Goal: Navigation & Orientation: Find specific page/section

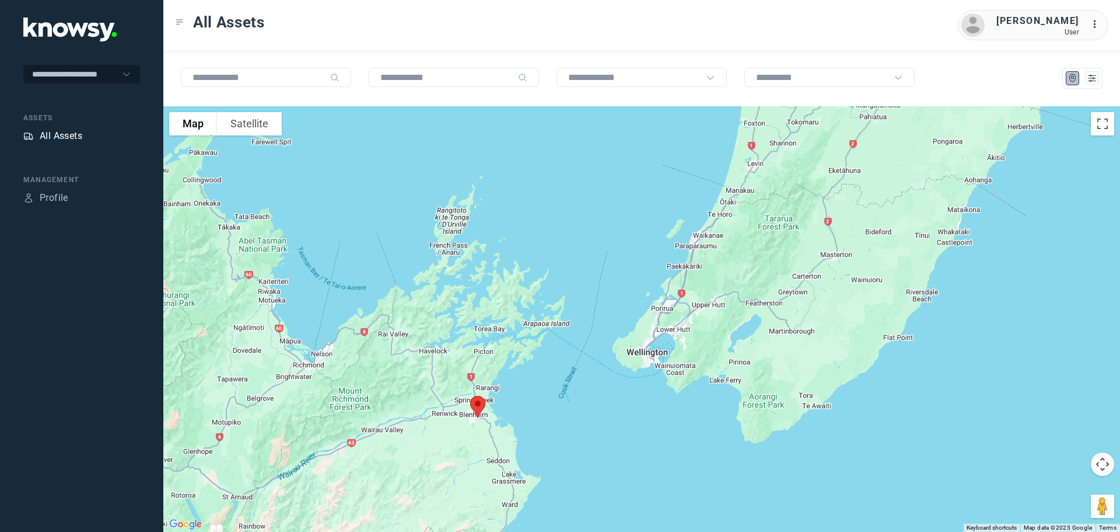
click at [77, 132] on div "All Assets" at bounding box center [61, 136] width 43 height 14
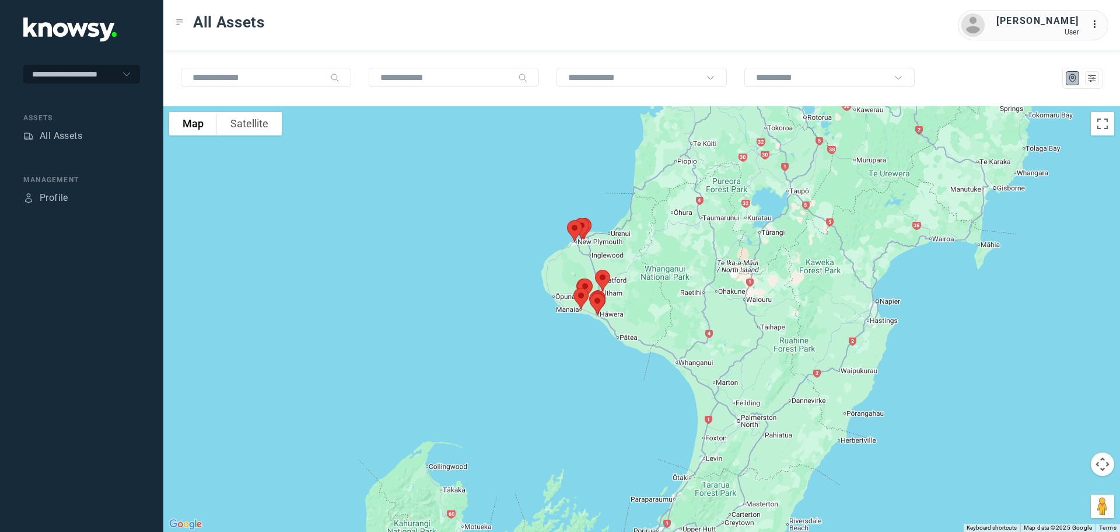
drag, startPoint x: 658, startPoint y: 374, endPoint x: 675, endPoint y: 232, distance: 142.9
click at [675, 232] on div at bounding box center [641, 318] width 957 height 425
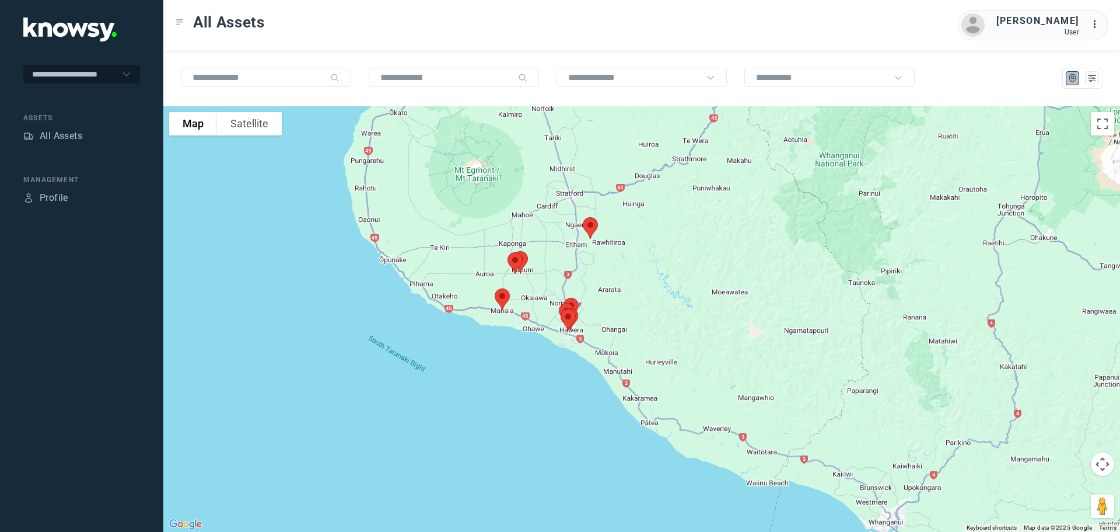
drag, startPoint x: 516, startPoint y: 238, endPoint x: 634, endPoint y: 298, distance: 132.3
click at [634, 298] on div at bounding box center [641, 318] width 957 height 425
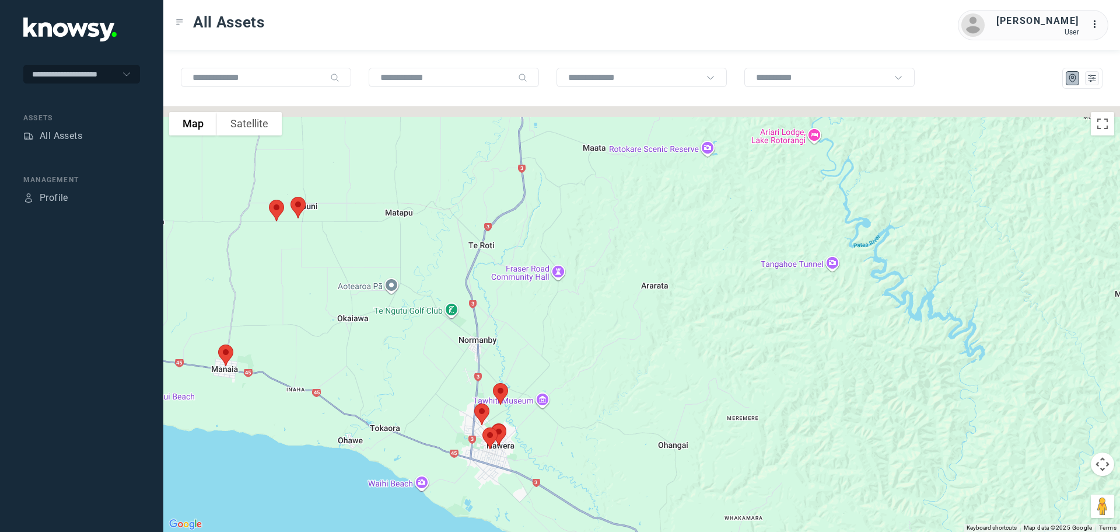
drag, startPoint x: 521, startPoint y: 254, endPoint x: 577, endPoint y: 377, distance: 135.3
click at [577, 377] on div at bounding box center [641, 318] width 957 height 425
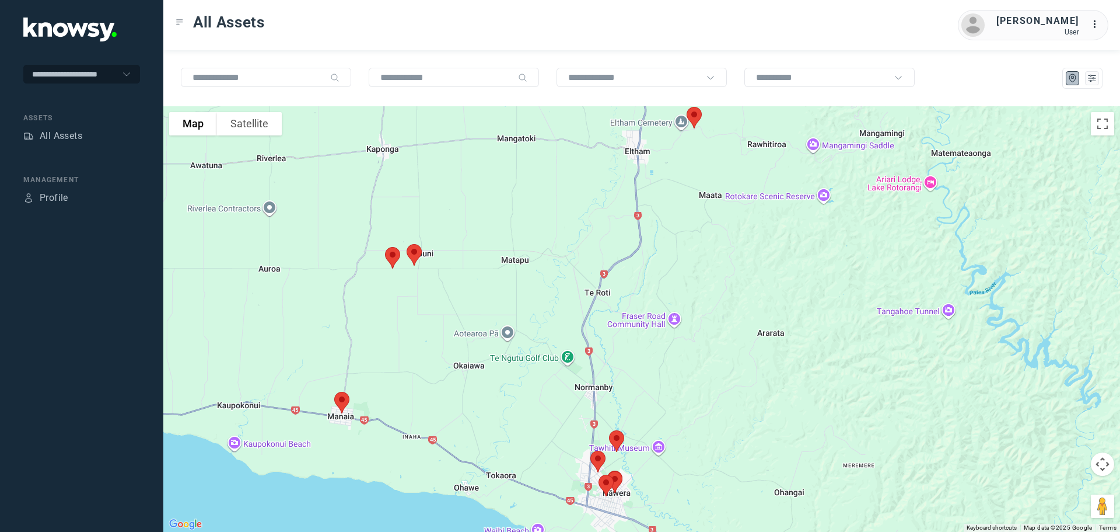
drag, startPoint x: 589, startPoint y: 292, endPoint x: 656, endPoint y: 237, distance: 86.7
click at [656, 237] on div at bounding box center [641, 318] width 957 height 425
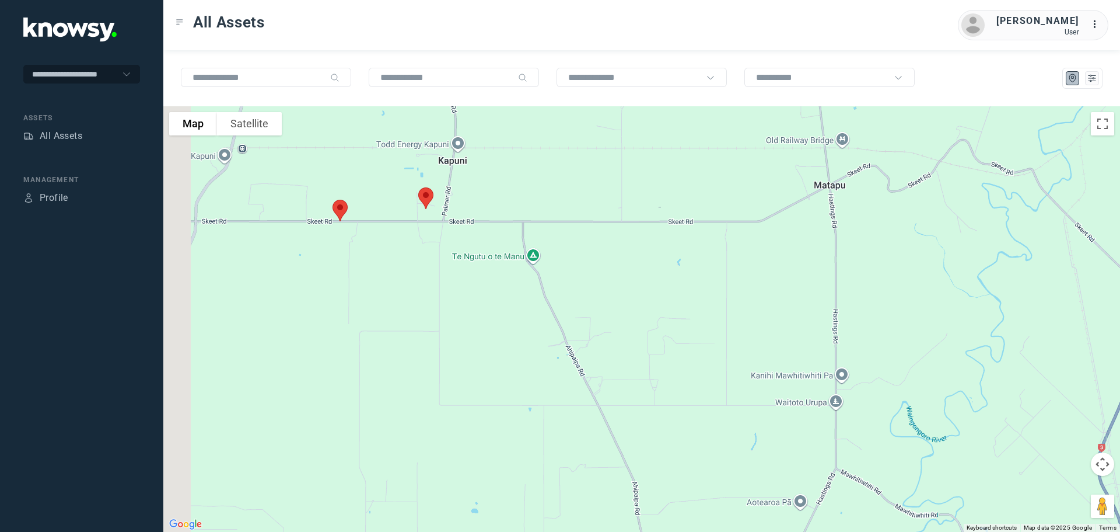
drag, startPoint x: 330, startPoint y: 219, endPoint x: 435, endPoint y: 286, distance: 124.3
click at [435, 286] on div at bounding box center [641, 318] width 957 height 425
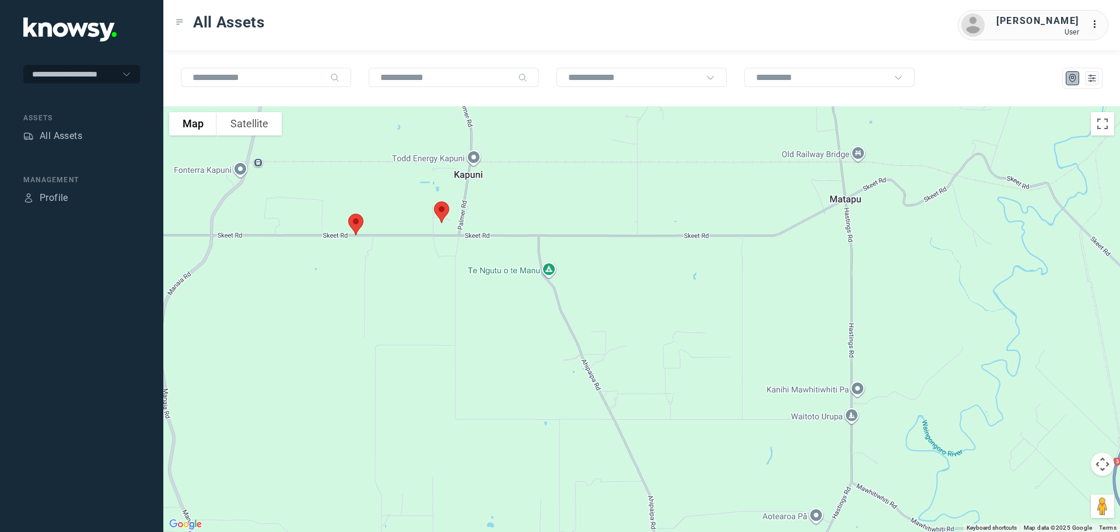
click at [354, 225] on img at bounding box center [356, 224] width 25 height 31
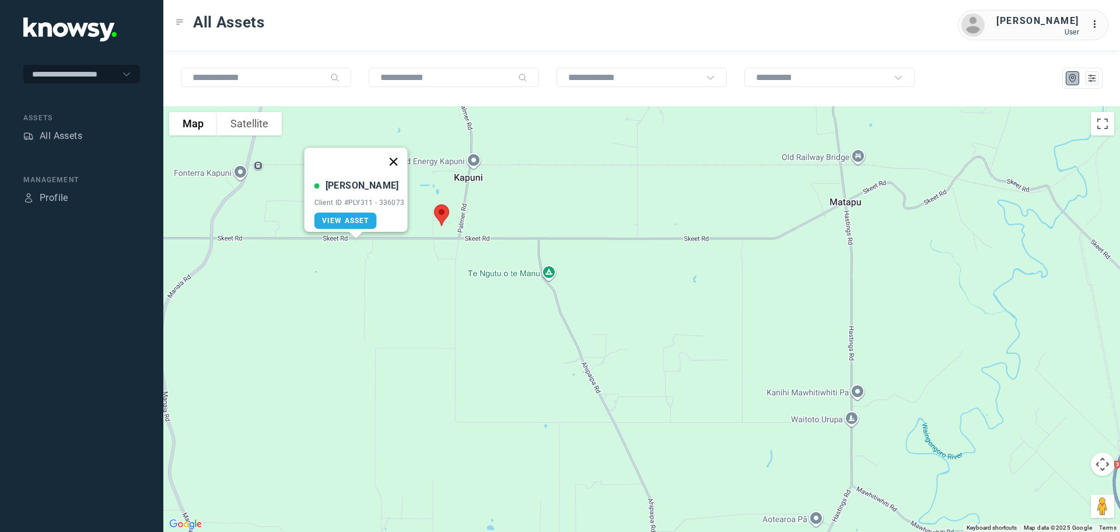
click at [398, 155] on button "Close" at bounding box center [393, 162] width 28 height 28
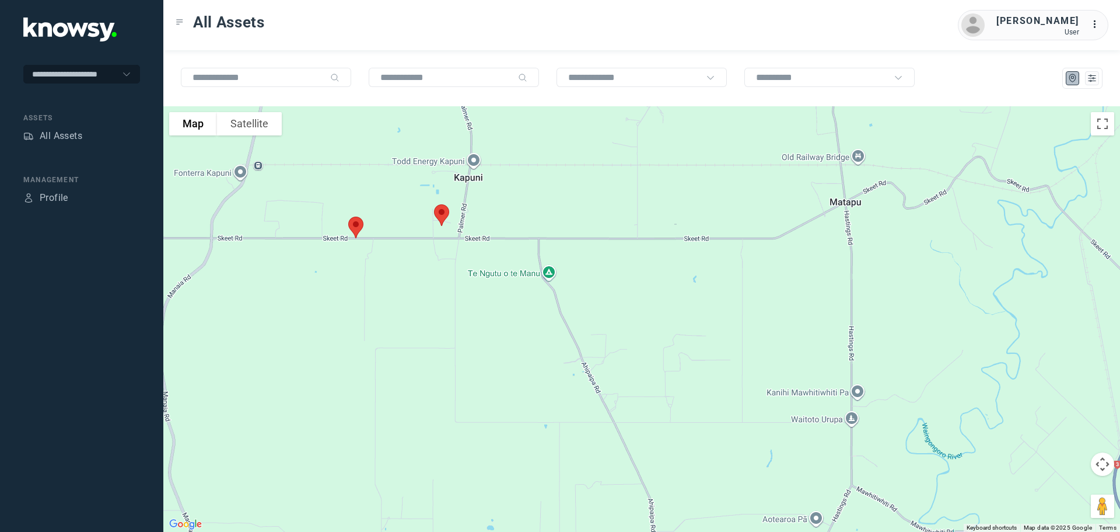
click at [442, 215] on img at bounding box center [441, 215] width 25 height 31
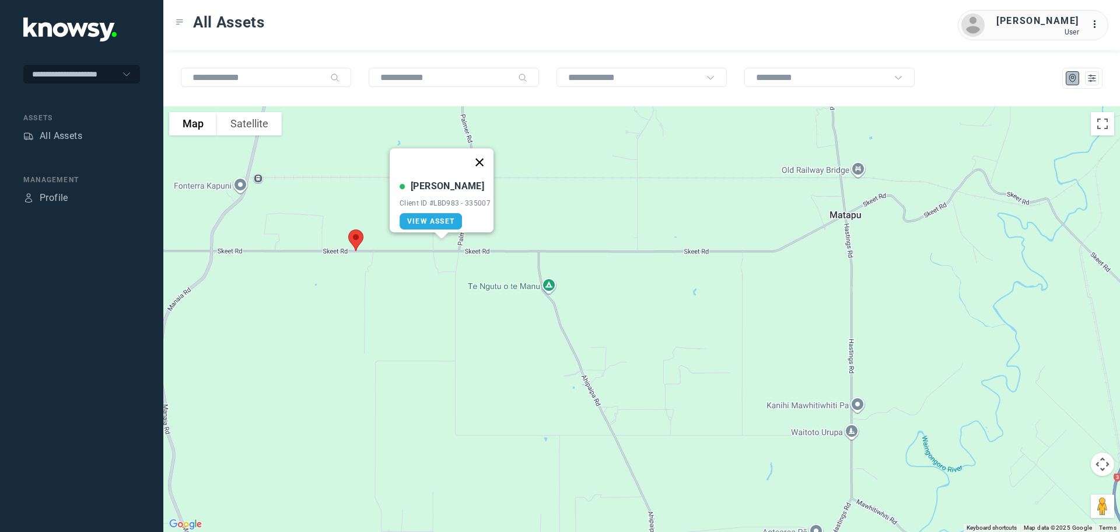
click at [485, 153] on button "Close" at bounding box center [480, 162] width 28 height 28
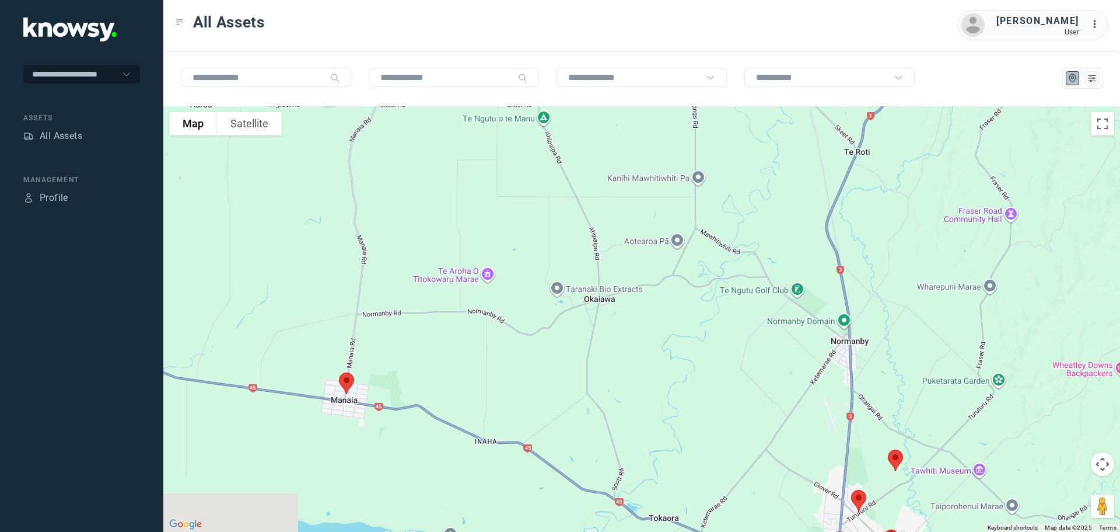
drag, startPoint x: 469, startPoint y: 359, endPoint x: 500, endPoint y: 169, distance: 192.2
click at [500, 170] on div at bounding box center [641, 318] width 957 height 425
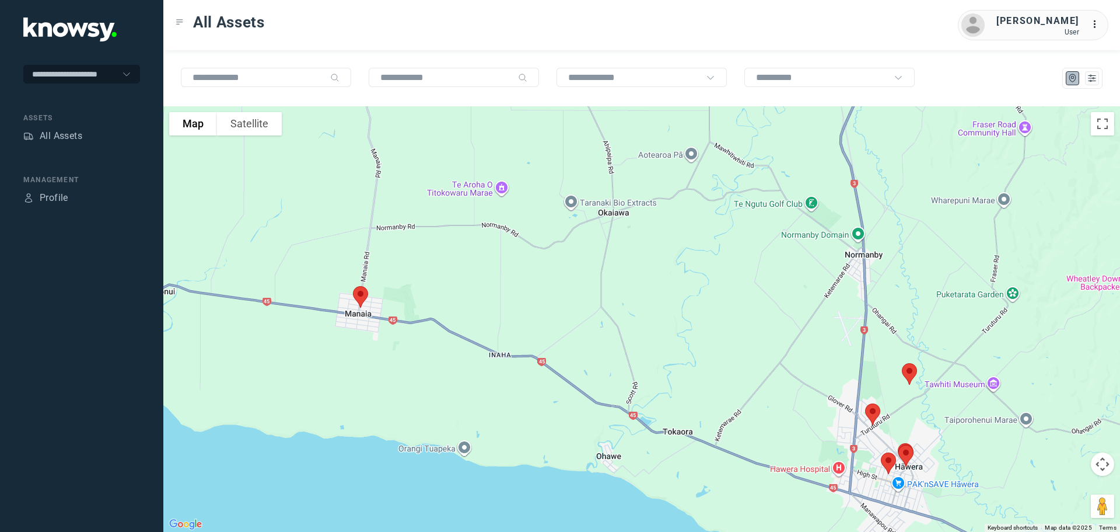
click at [356, 296] on img at bounding box center [360, 296] width 25 height 31
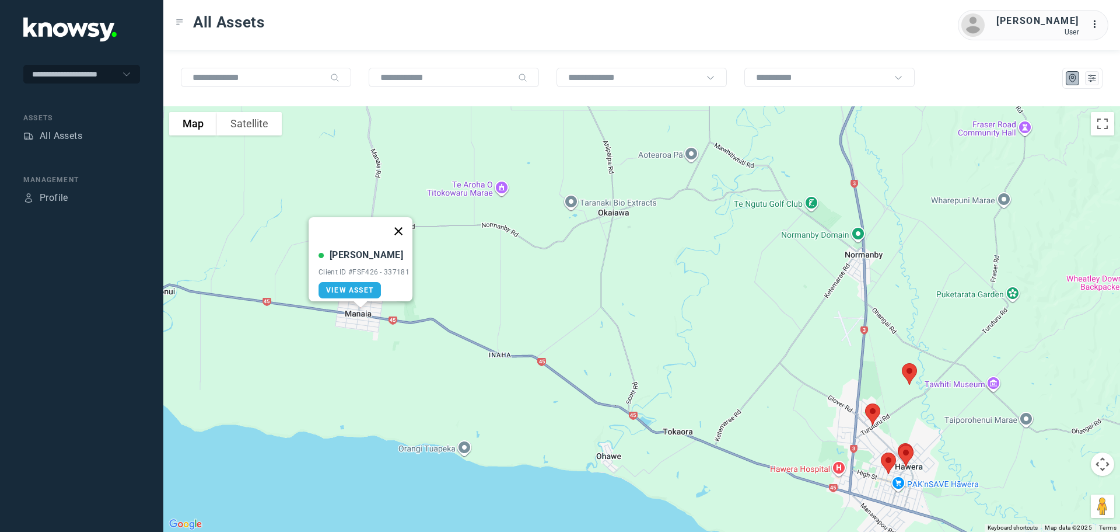
click at [405, 222] on button "Close" at bounding box center [399, 231] width 28 height 28
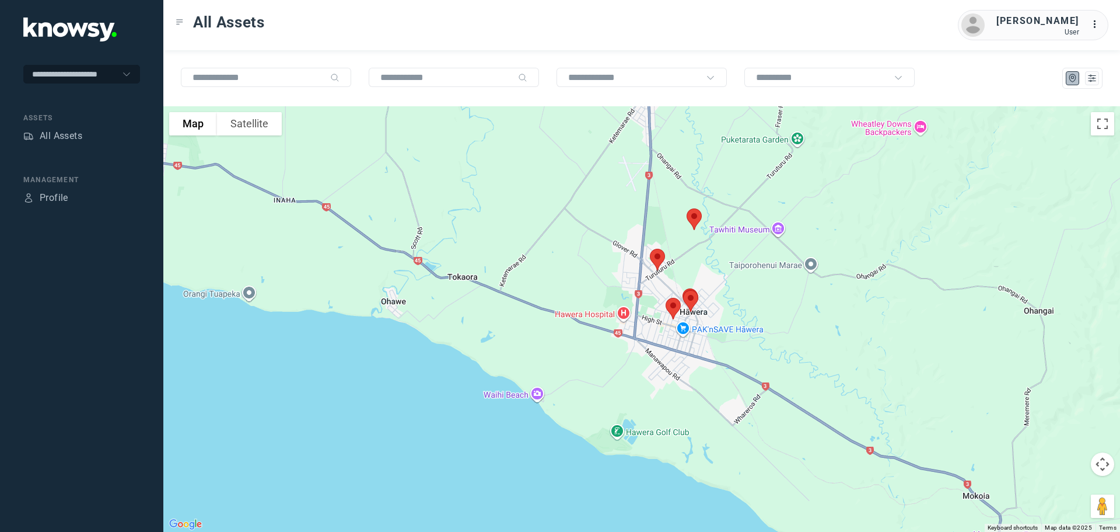
drag, startPoint x: 796, startPoint y: 370, endPoint x: 578, endPoint y: 205, distance: 273.7
click at [578, 205] on div at bounding box center [641, 318] width 957 height 425
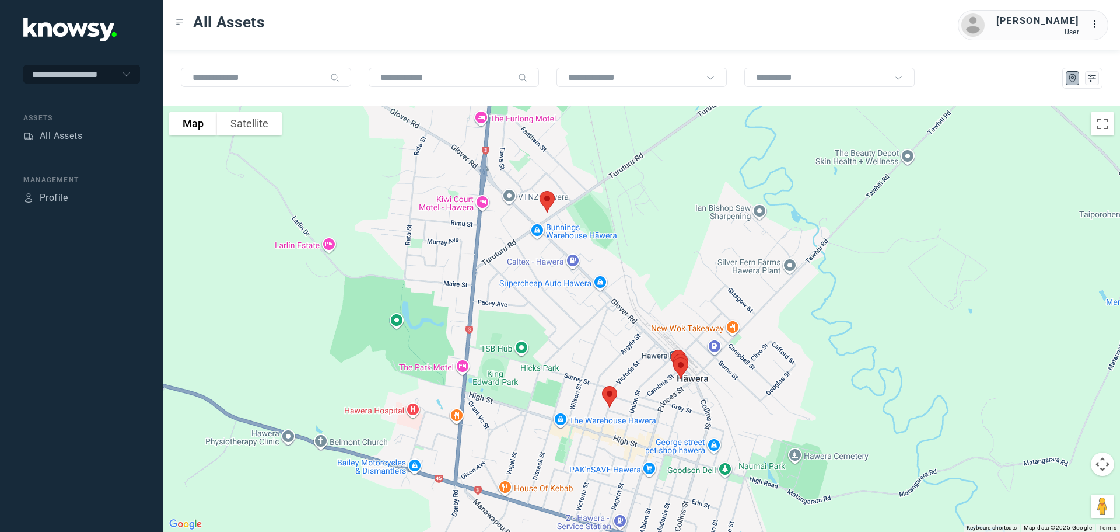
click at [544, 194] on img at bounding box center [547, 201] width 25 height 31
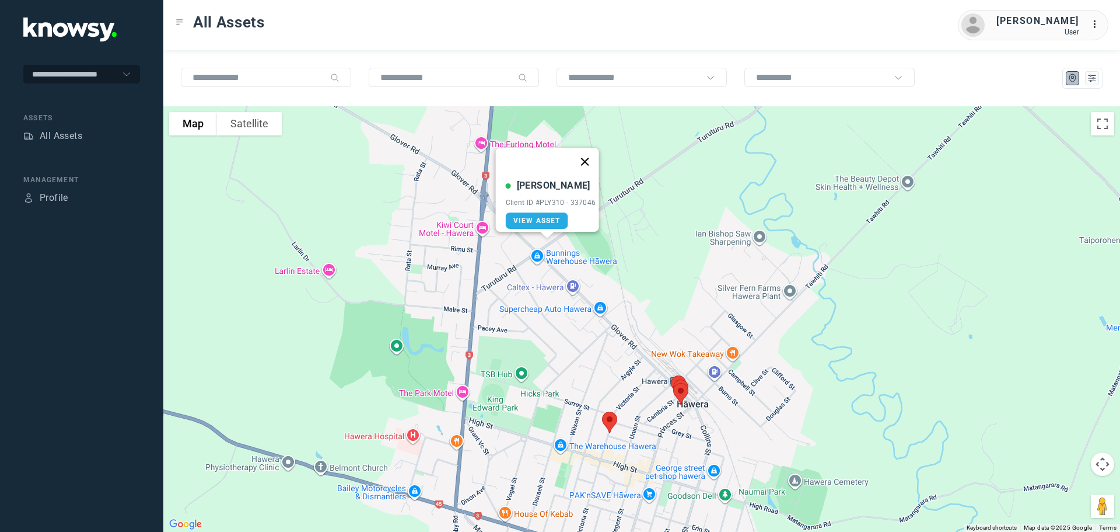
click at [591, 152] on button "Close" at bounding box center [585, 162] width 28 height 28
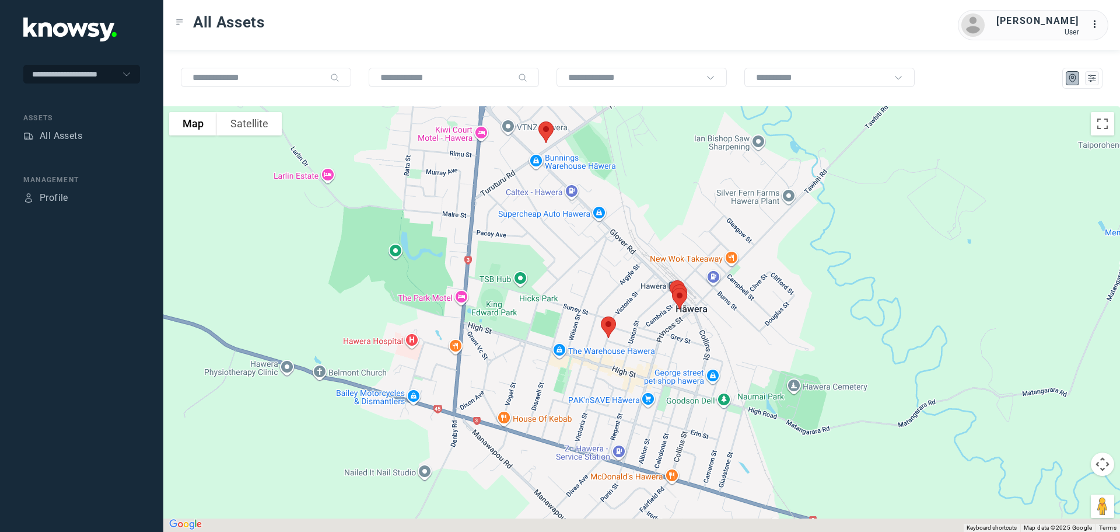
drag, startPoint x: 626, startPoint y: 352, endPoint x: 626, endPoint y: 190, distance: 162.2
click at [626, 190] on div at bounding box center [641, 318] width 957 height 425
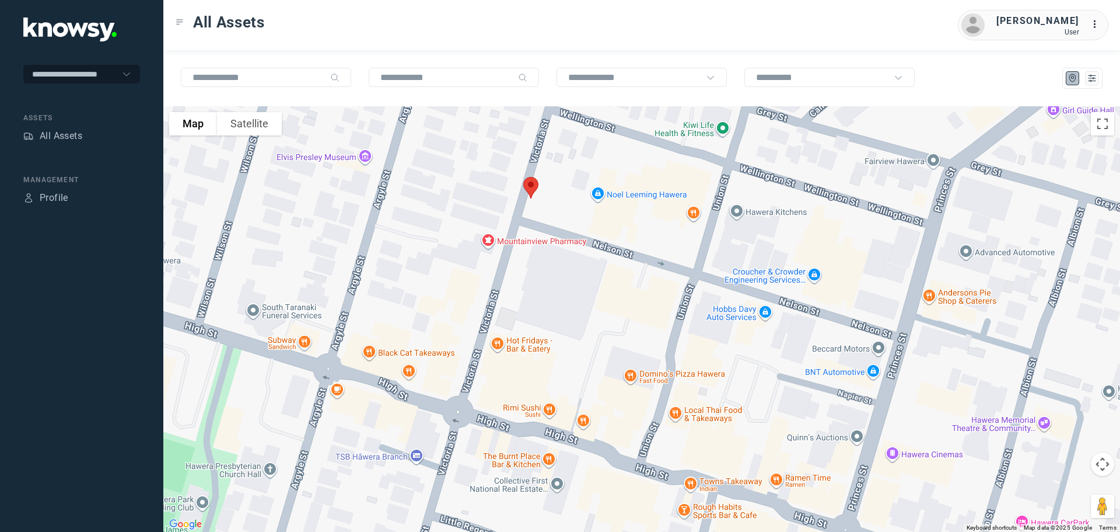
click at [536, 184] on img at bounding box center [531, 187] width 25 height 31
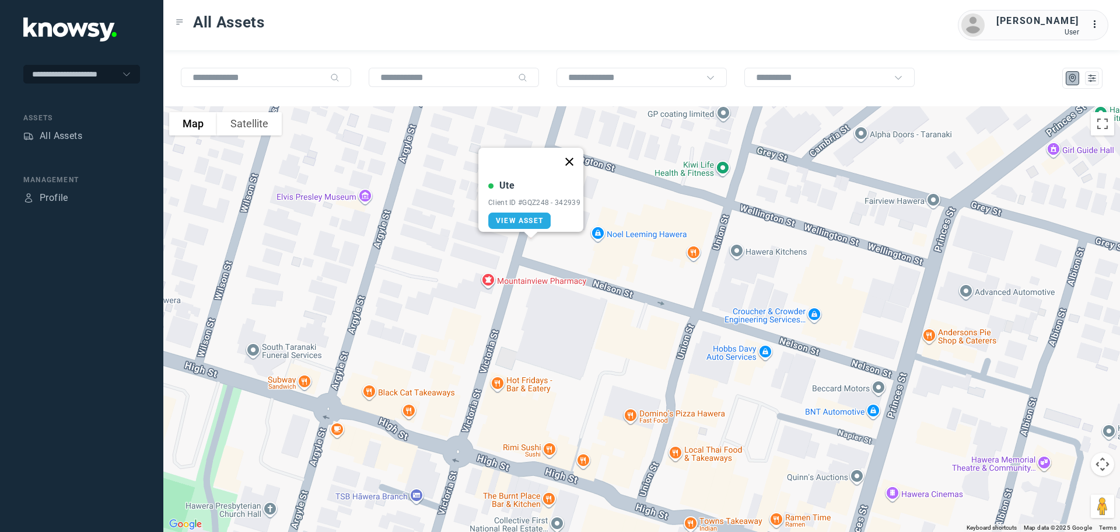
click at [575, 153] on button "Close" at bounding box center [570, 162] width 28 height 28
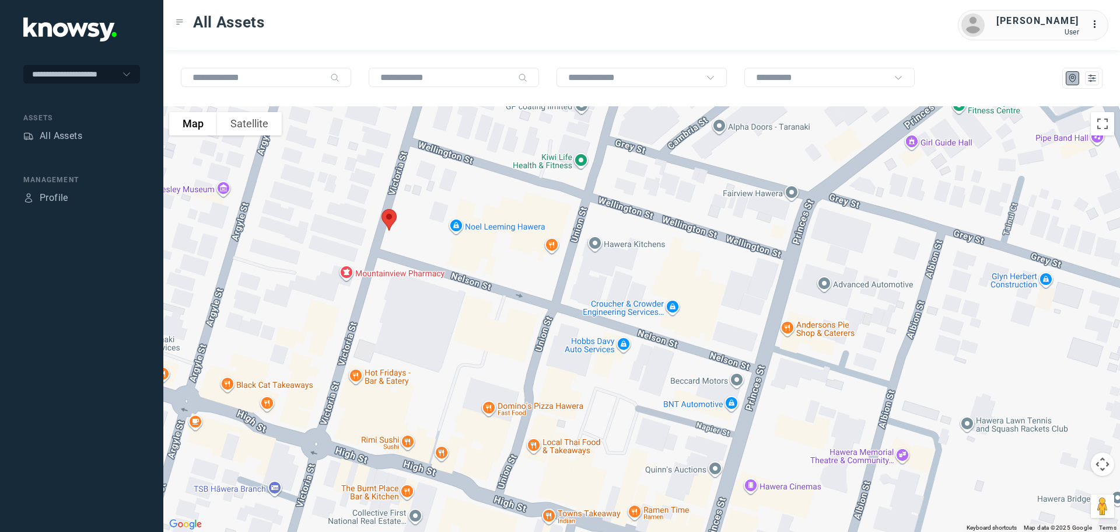
drag, startPoint x: 625, startPoint y: 219, endPoint x: 481, endPoint y: 212, distance: 143.7
click at [481, 212] on div at bounding box center [641, 318] width 957 height 425
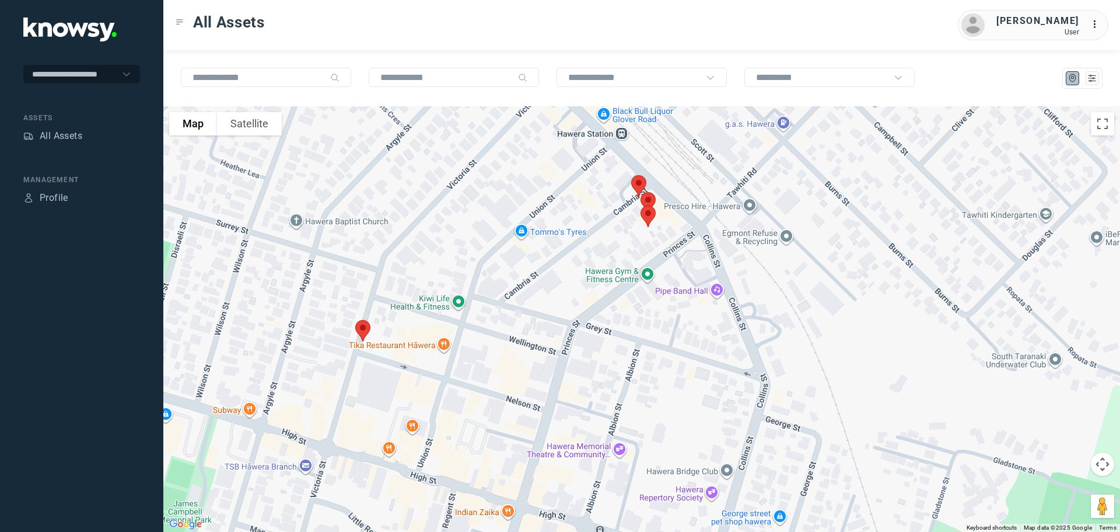
drag, startPoint x: 652, startPoint y: 186, endPoint x: 532, endPoint y: 296, distance: 164.0
click at [528, 311] on div at bounding box center [641, 318] width 957 height 425
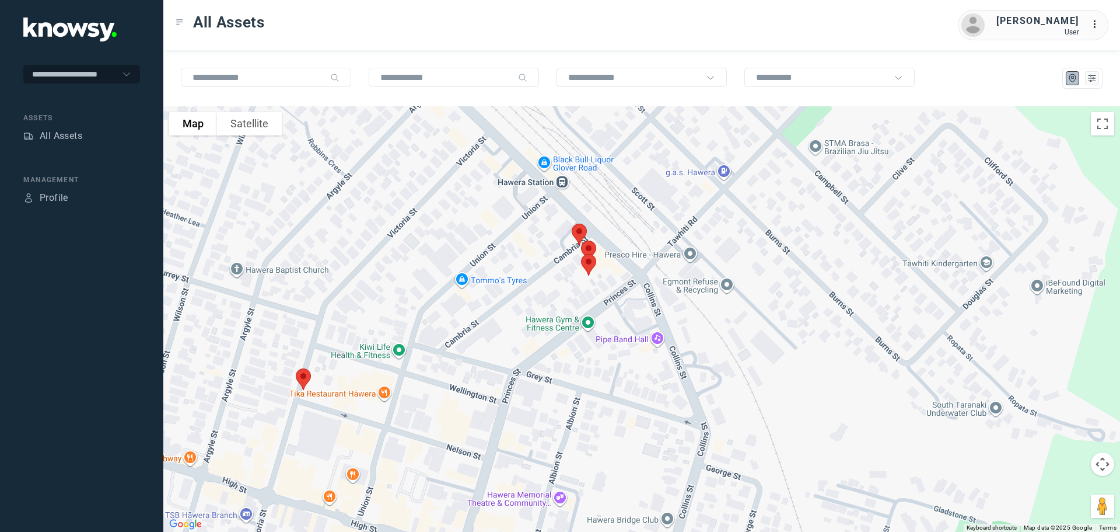
drag, startPoint x: 588, startPoint y: 253, endPoint x: 530, endPoint y: 302, distance: 74.9
click at [530, 302] on div at bounding box center [641, 318] width 957 height 425
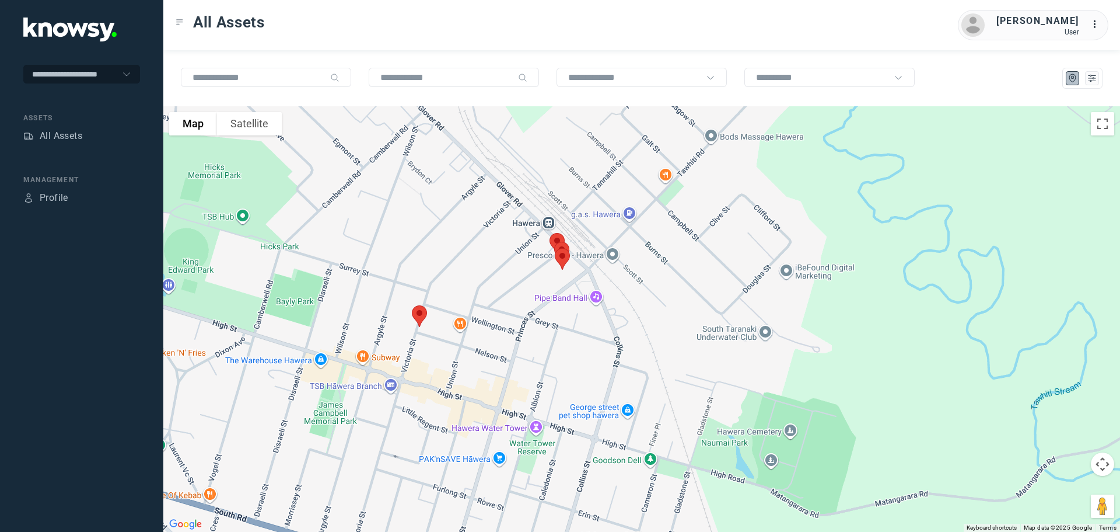
drag, startPoint x: 638, startPoint y: 129, endPoint x: 638, endPoint y: 296, distance: 166.9
click at [638, 296] on div at bounding box center [641, 318] width 957 height 425
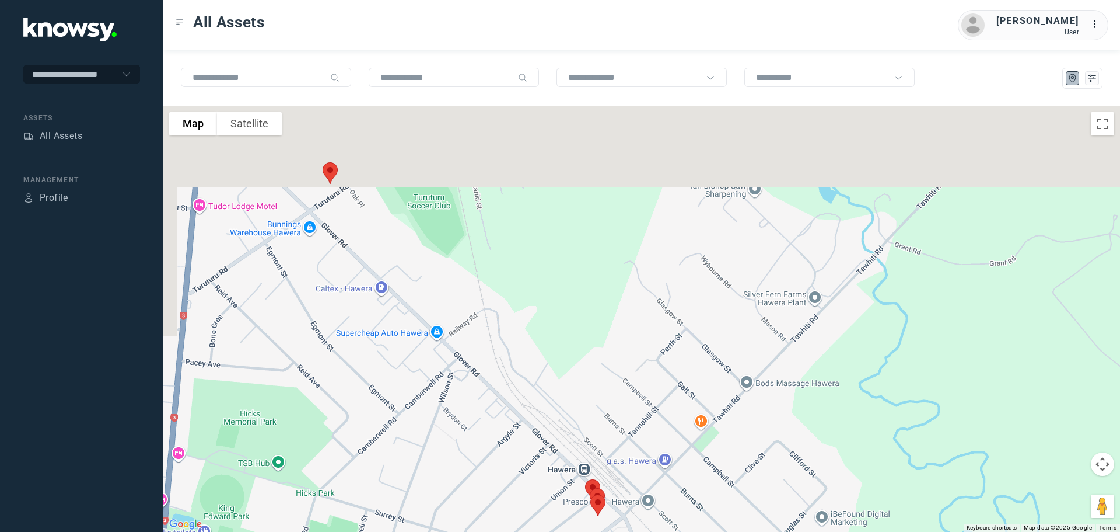
drag, startPoint x: 626, startPoint y: 335, endPoint x: 634, endPoint y: 378, distance: 43.5
click at [634, 378] on div at bounding box center [641, 318] width 957 height 425
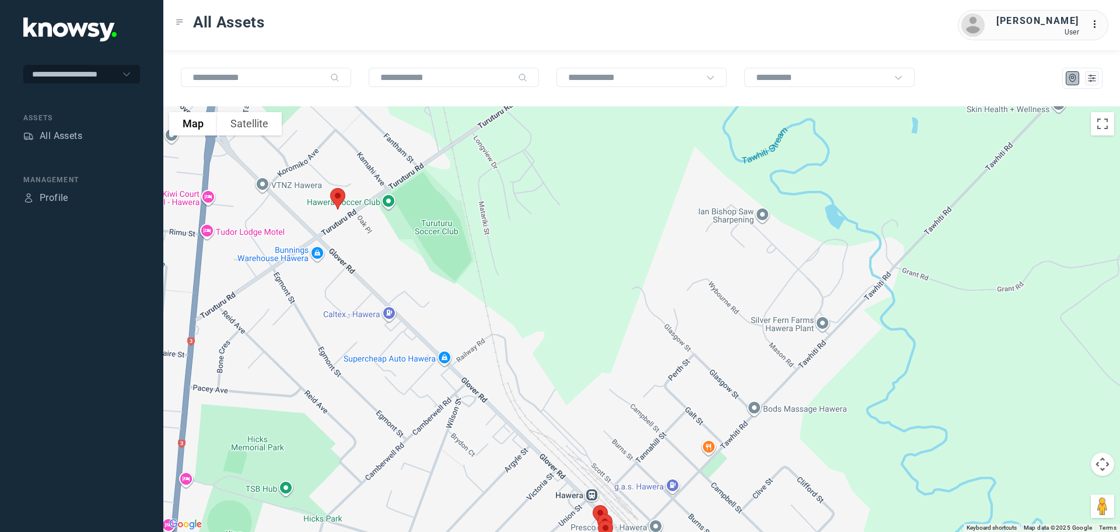
click at [624, 320] on div at bounding box center [641, 318] width 957 height 425
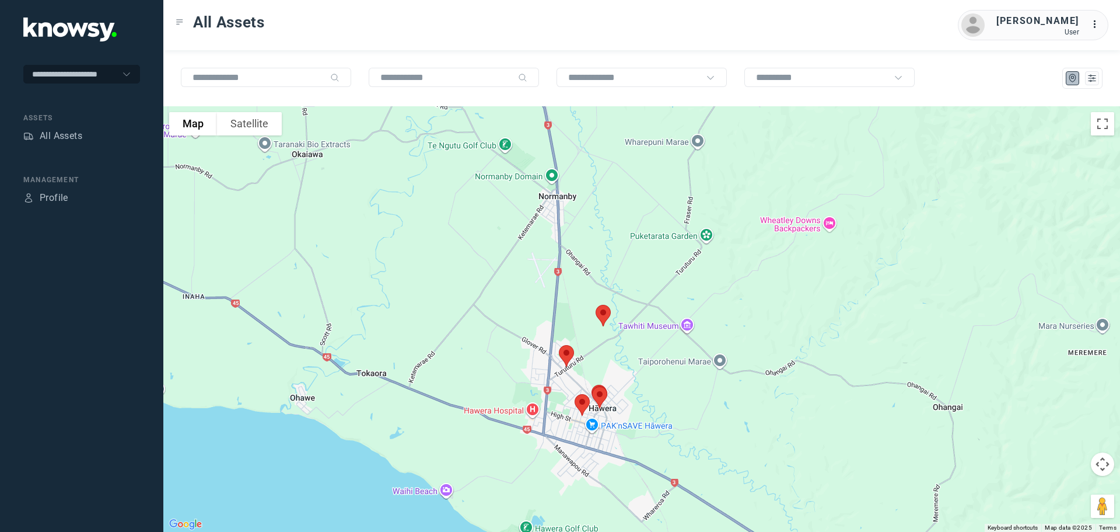
drag, startPoint x: 621, startPoint y: 237, endPoint x: 620, endPoint y: 364, distance: 126.6
click at [620, 364] on div at bounding box center [641, 318] width 957 height 425
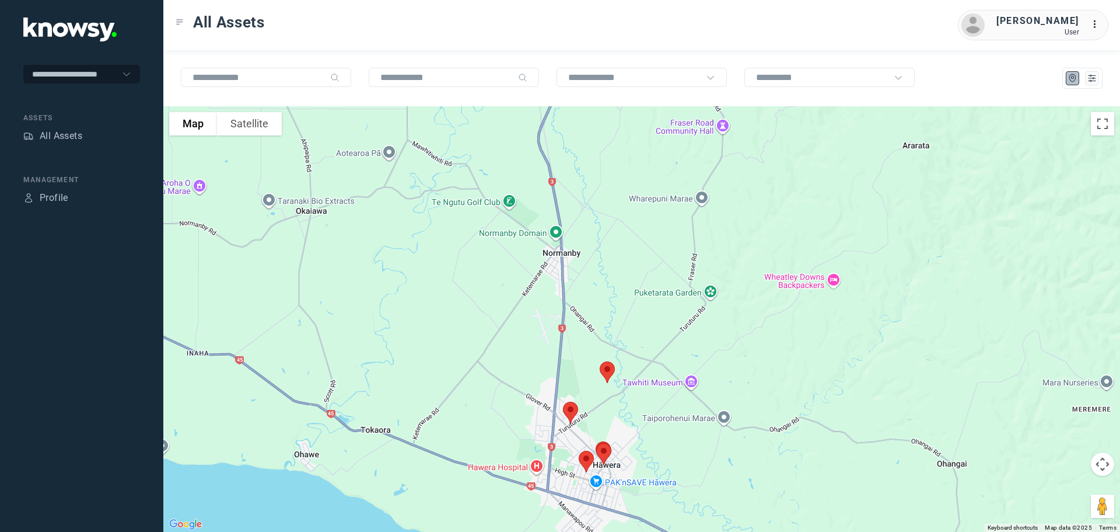
drag, startPoint x: 642, startPoint y: 249, endPoint x: 659, endPoint y: 341, distance: 93.6
click at [659, 350] on div at bounding box center [641, 318] width 957 height 425
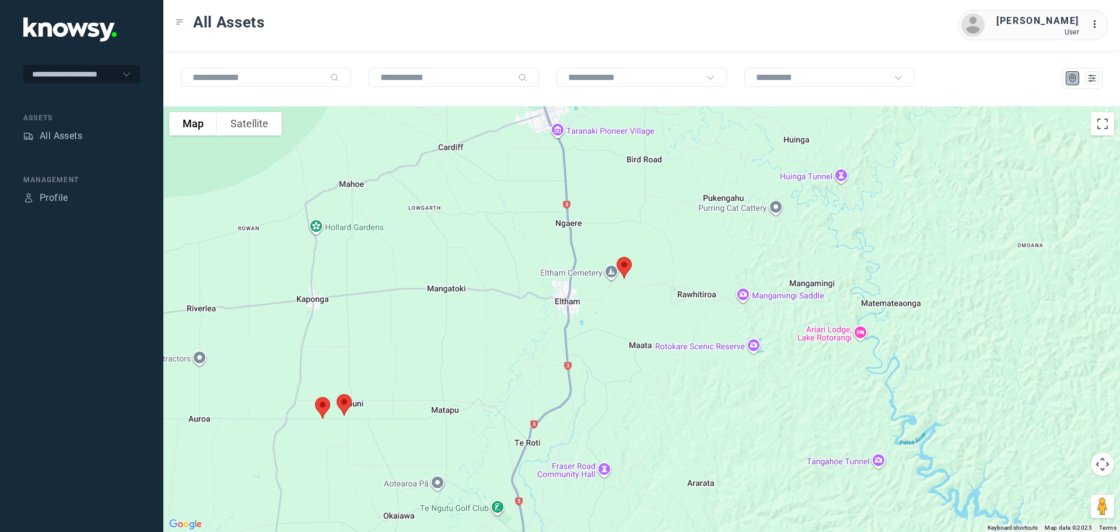
drag, startPoint x: 735, startPoint y: 257, endPoint x: 652, endPoint y: 428, distance: 189.7
click at [652, 438] on div at bounding box center [641, 318] width 957 height 425
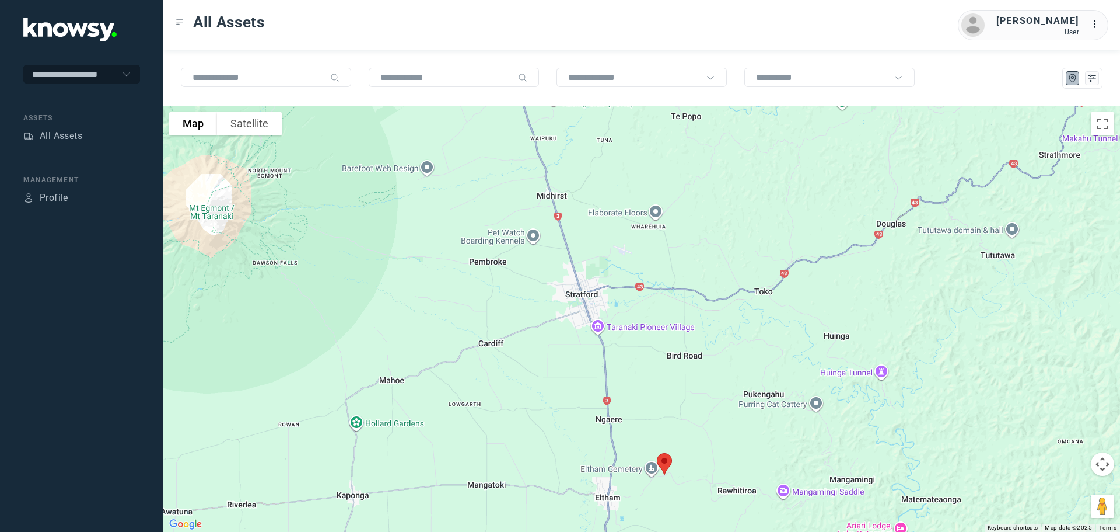
drag, startPoint x: 636, startPoint y: 250, endPoint x: 680, endPoint y: 433, distance: 188.4
click at [680, 433] on div at bounding box center [641, 318] width 957 height 425
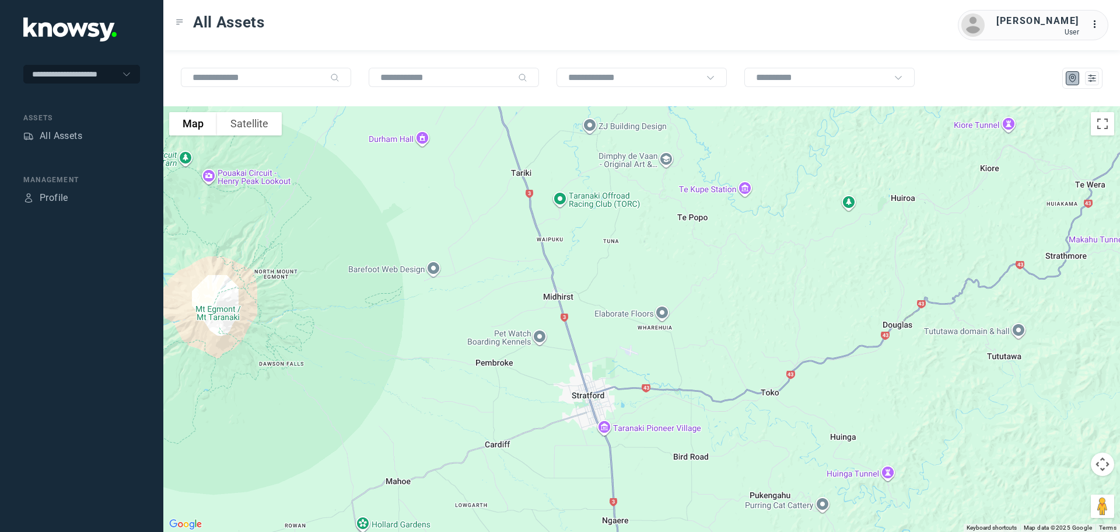
drag, startPoint x: 658, startPoint y: 370, endPoint x: 665, endPoint y: 473, distance: 103.5
click at [665, 473] on div at bounding box center [641, 318] width 957 height 425
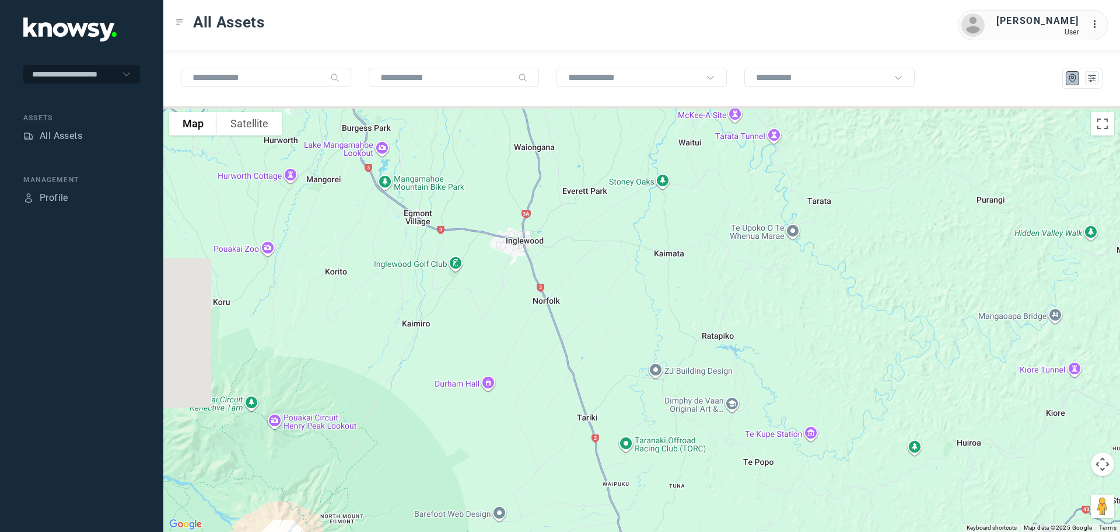
drag, startPoint x: 686, startPoint y: 446, endPoint x: 697, endPoint y: 460, distance: 17.9
click at [697, 460] on div at bounding box center [641, 318] width 957 height 425
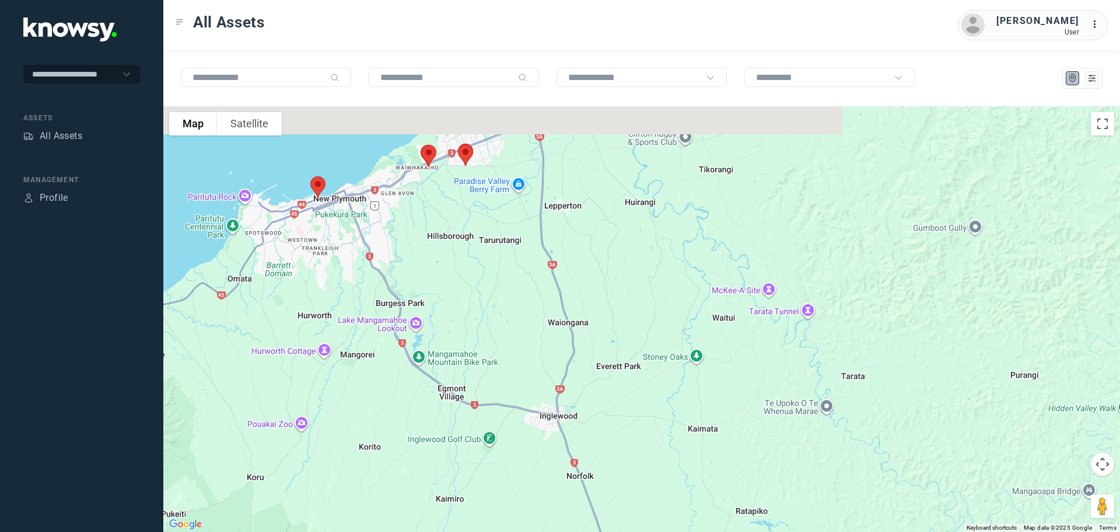
drag, startPoint x: 645, startPoint y: 313, endPoint x: 673, endPoint y: 487, distance: 175.7
click at [673, 487] on div at bounding box center [641, 318] width 957 height 425
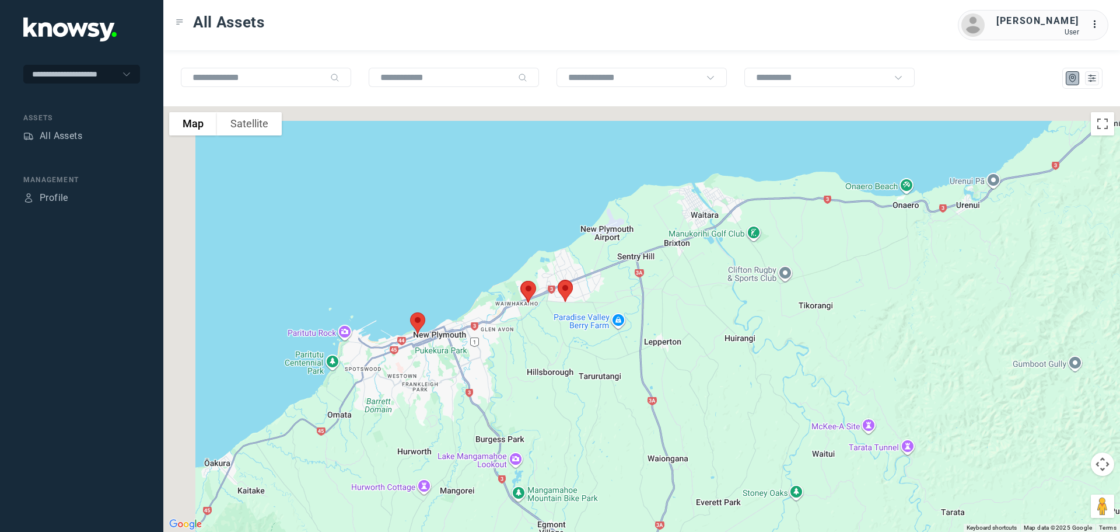
drag, startPoint x: 473, startPoint y: 289, endPoint x: 581, endPoint y: 399, distance: 153.9
click at [581, 399] on div at bounding box center [641, 318] width 957 height 425
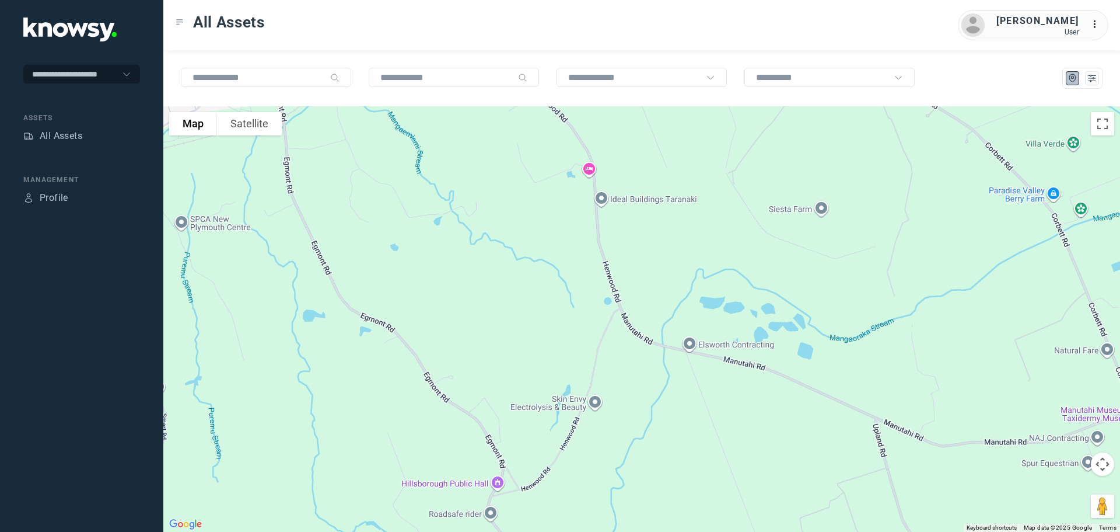
drag, startPoint x: 581, startPoint y: 321, endPoint x: 617, endPoint y: 452, distance: 135.6
click at [617, 452] on div at bounding box center [641, 318] width 957 height 425
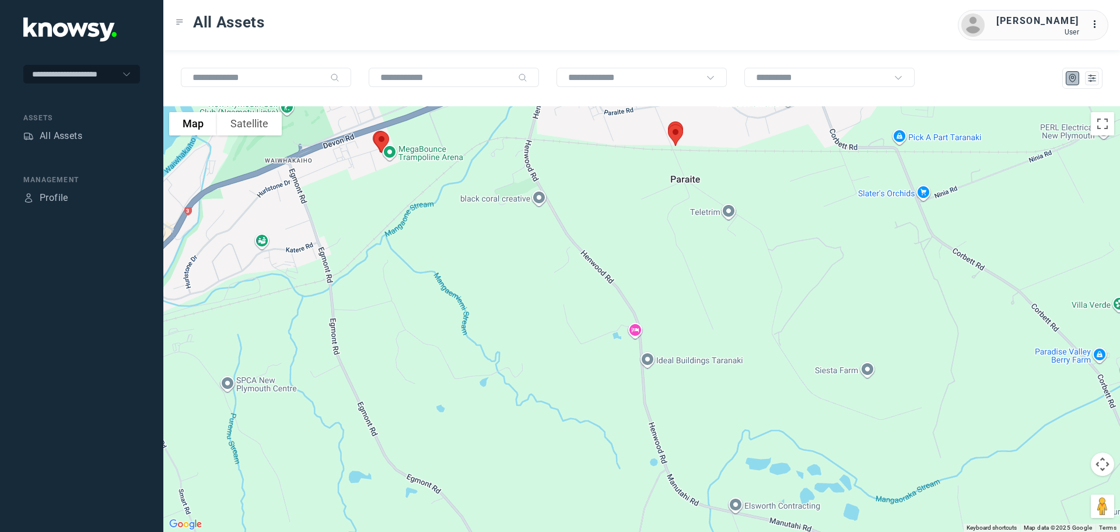
drag, startPoint x: 626, startPoint y: 368, endPoint x: 635, endPoint y: 414, distance: 46.5
click at [635, 414] on div at bounding box center [641, 318] width 957 height 425
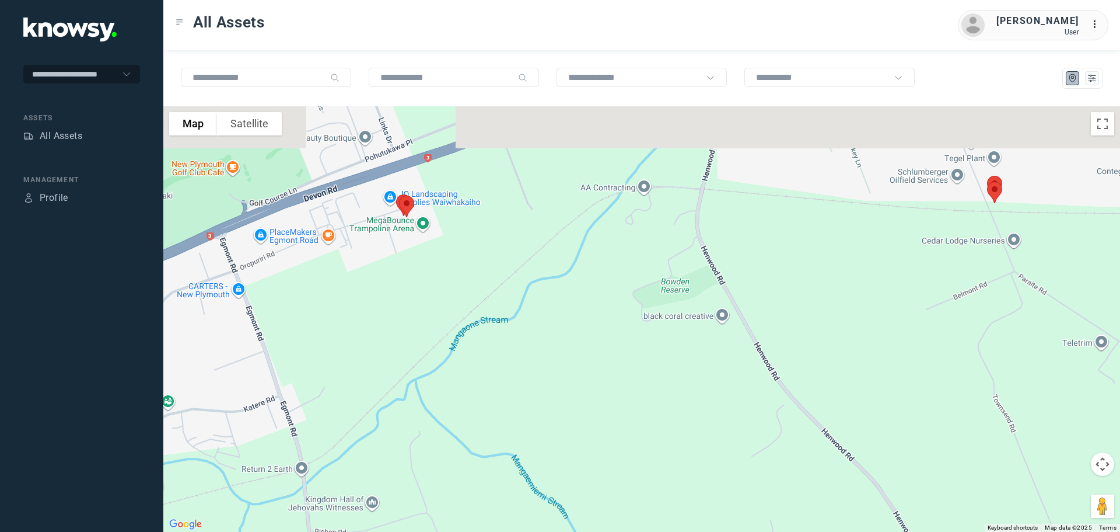
drag, startPoint x: 410, startPoint y: 200, endPoint x: 525, endPoint y: 329, distance: 171.9
click at [525, 329] on div at bounding box center [641, 318] width 957 height 425
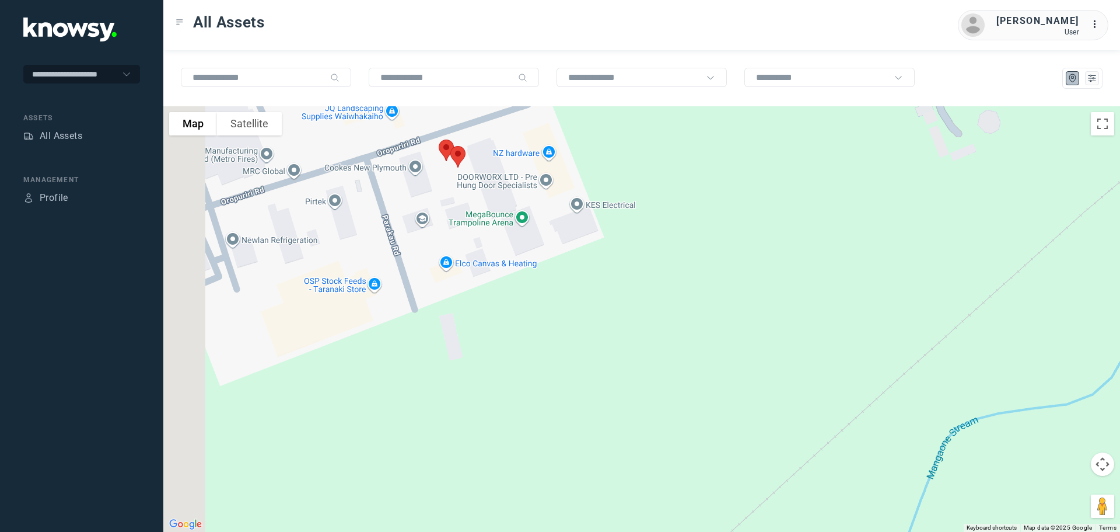
drag, startPoint x: 498, startPoint y: 382, endPoint x: 532, endPoint y: 438, distance: 65.8
click at [532, 438] on div at bounding box center [641, 318] width 957 height 425
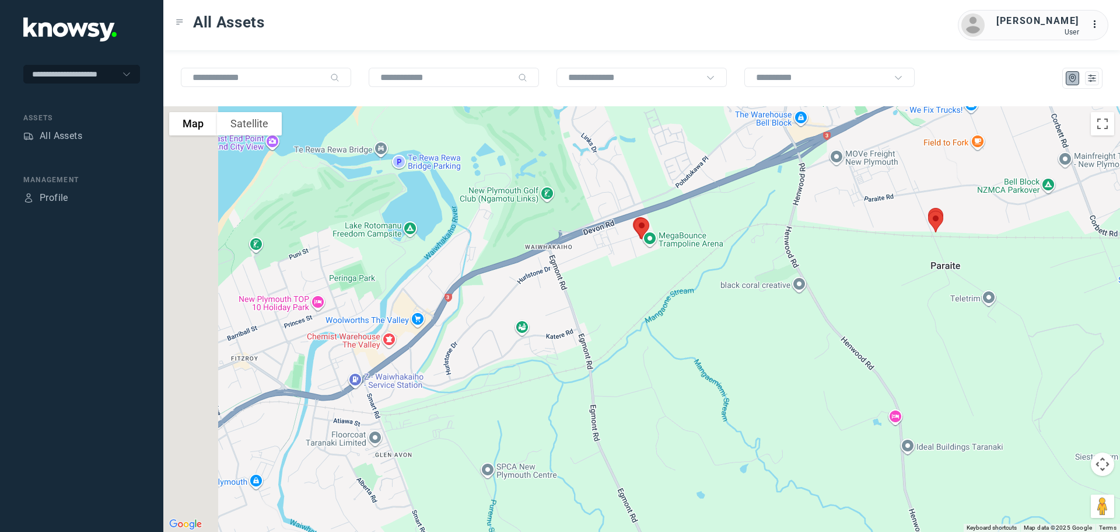
drag, startPoint x: 581, startPoint y: 334, endPoint x: 706, endPoint y: 239, distance: 157.0
click at [707, 239] on div at bounding box center [641, 318] width 957 height 425
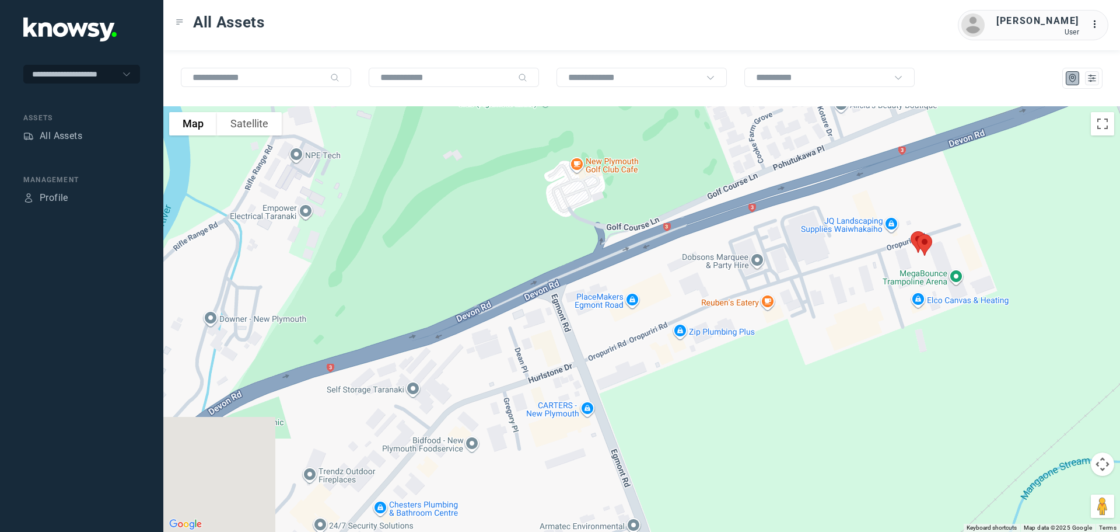
drag, startPoint x: 396, startPoint y: 194, endPoint x: 729, endPoint y: 236, distance: 335.8
click at [729, 236] on div at bounding box center [641, 318] width 957 height 425
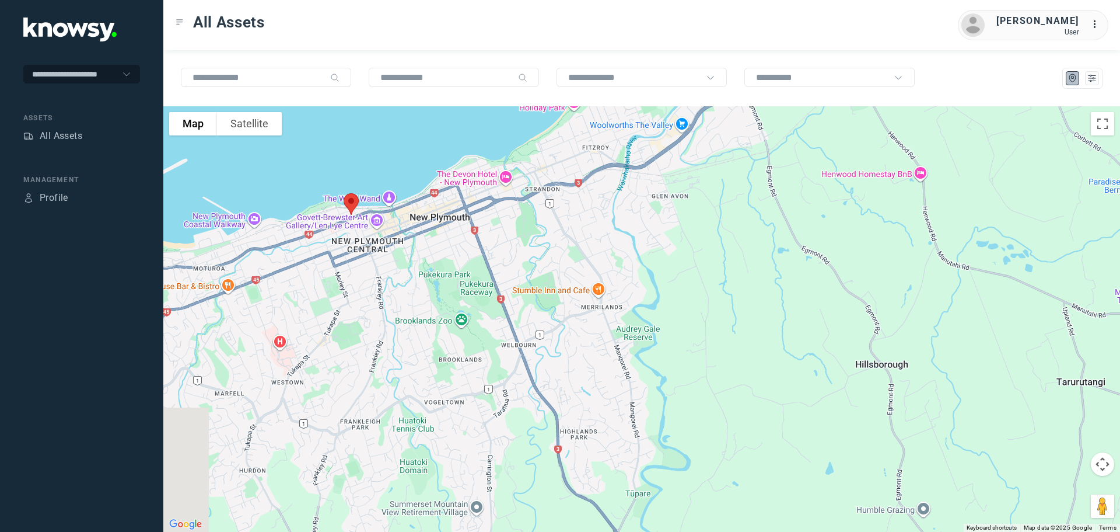
drag, startPoint x: 522, startPoint y: 371, endPoint x: 580, endPoint y: 203, distance: 177.2
click at [580, 203] on div at bounding box center [641, 318] width 957 height 425
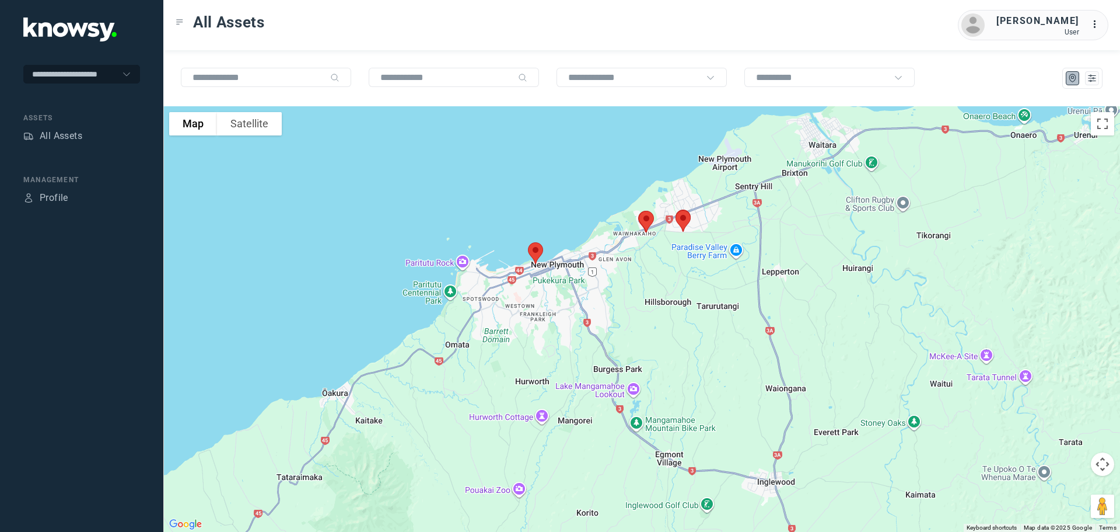
drag, startPoint x: 584, startPoint y: 191, endPoint x: 603, endPoint y: 319, distance: 129.2
click at [606, 320] on div at bounding box center [641, 318] width 957 height 425
